Goal: Task Accomplishment & Management: Use online tool/utility

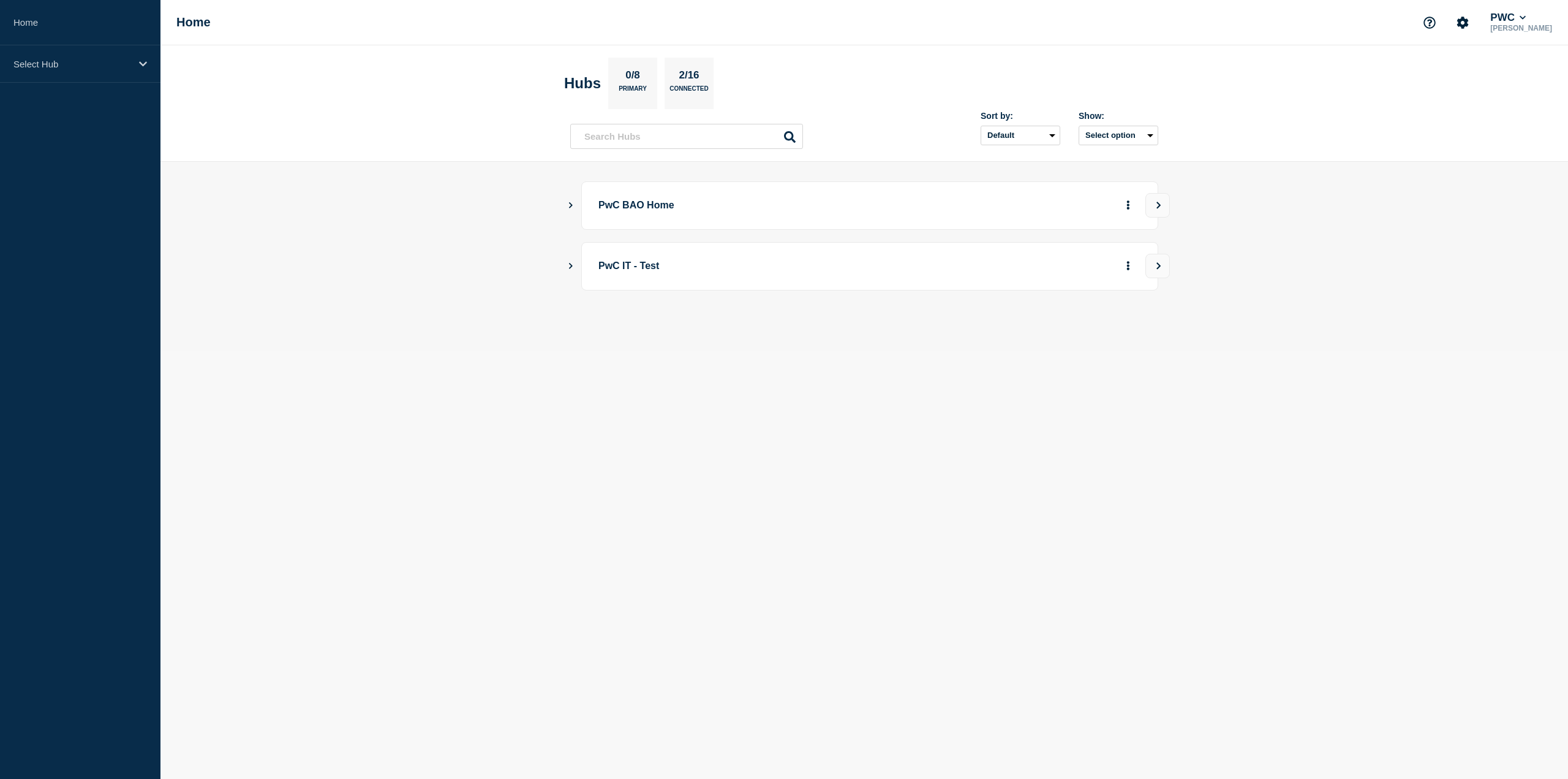
click at [635, 209] on p "PwC BAO Home" at bounding box center [767, 206] width 339 height 23
click at [572, 209] on button "Show Connected Hubs" at bounding box center [570, 205] width 6 height 9
click at [1067, 266] on button "See overview" at bounding box center [1085, 267] width 65 height 25
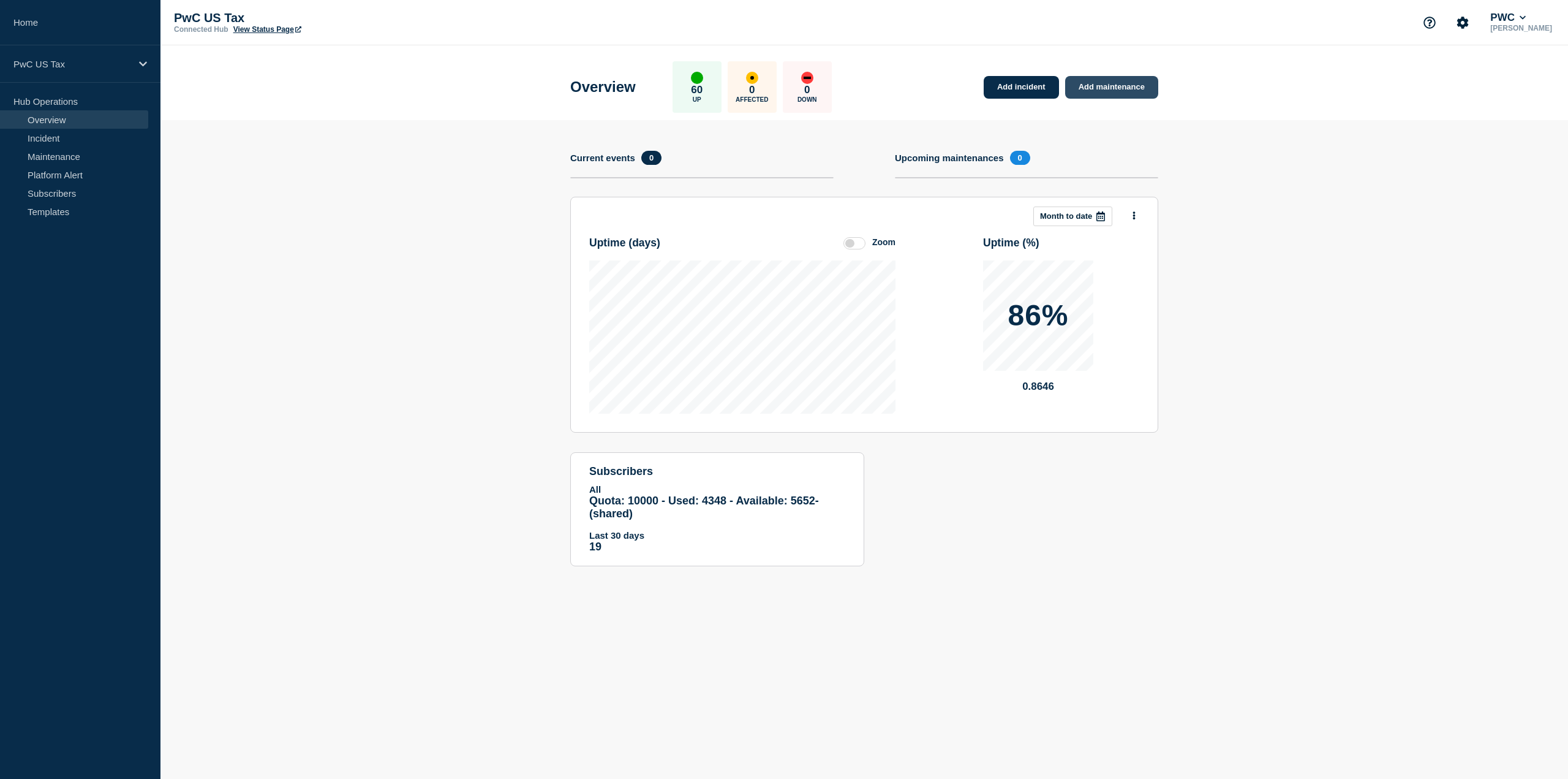
click at [1120, 93] on link "Add maintenance" at bounding box center [1111, 88] width 93 height 23
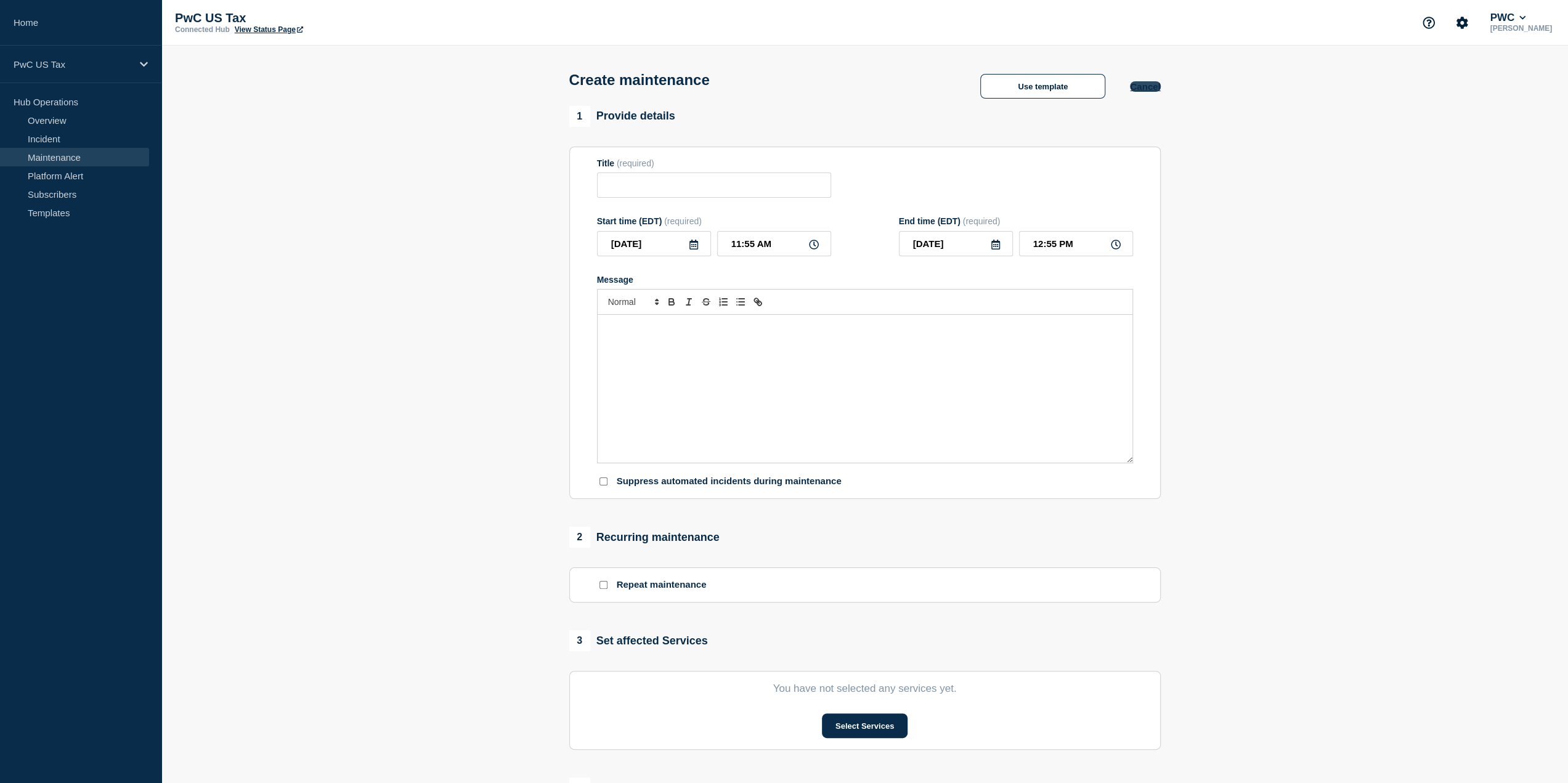
click at [1152, 84] on button "Cancel" at bounding box center [1145, 86] width 30 height 11
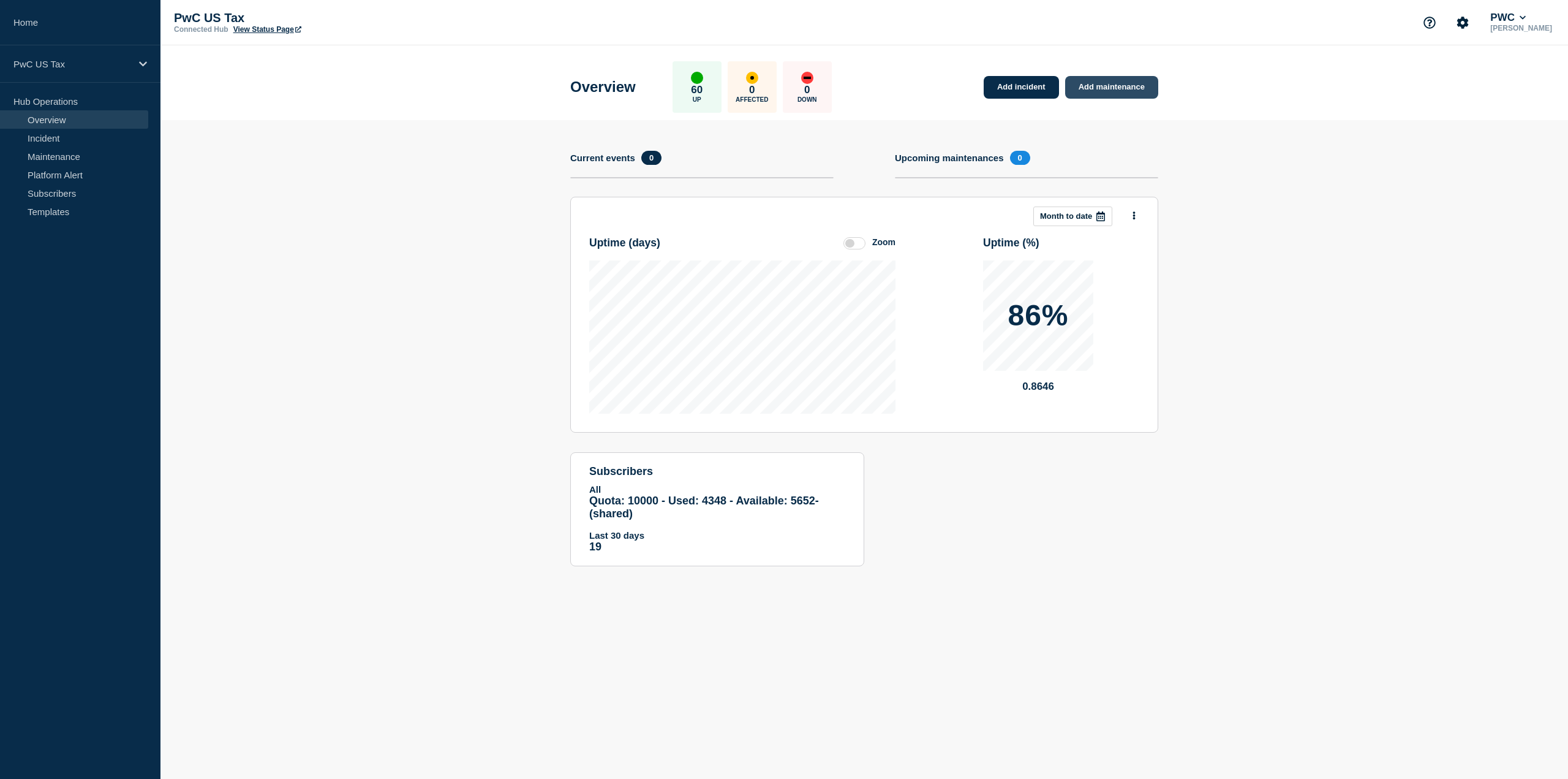
click at [1122, 95] on link "Add maintenance" at bounding box center [1111, 88] width 93 height 23
